Goal: Check status: Check status

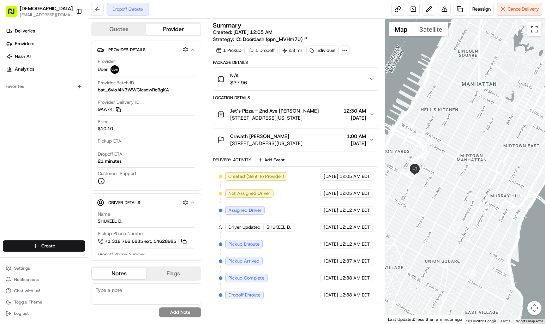
drag, startPoint x: 465, startPoint y: 201, endPoint x: 507, endPoint y: 211, distance: 42.7
click at [507, 211] on div at bounding box center [465, 171] width 160 height 305
